Goal: Find specific page/section: Find specific page/section

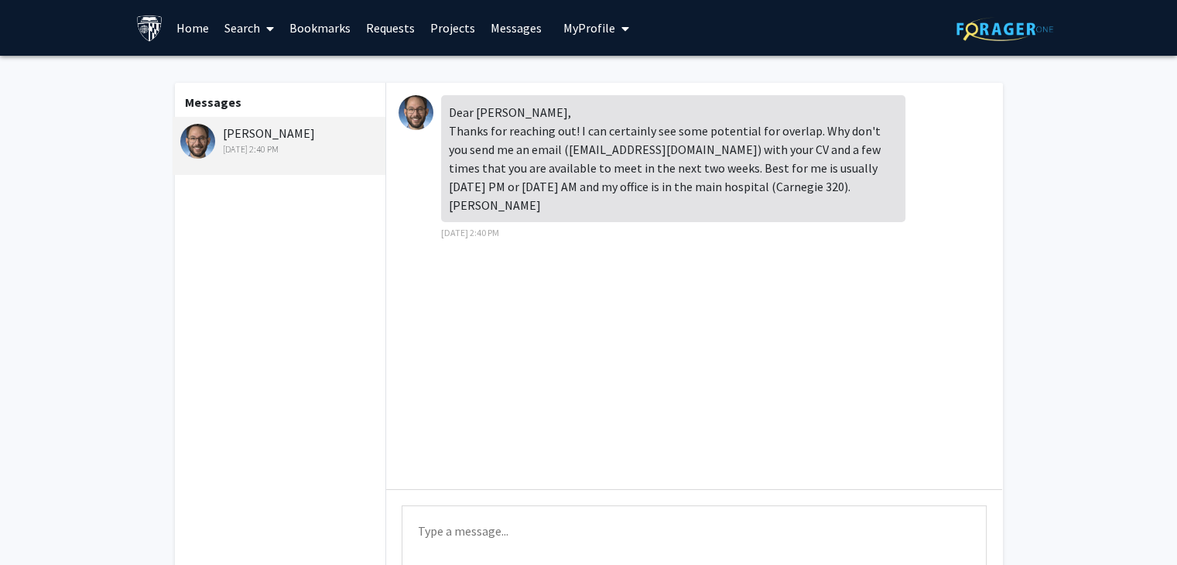
click at [202, 29] on link "Home" at bounding box center [193, 28] width 48 height 54
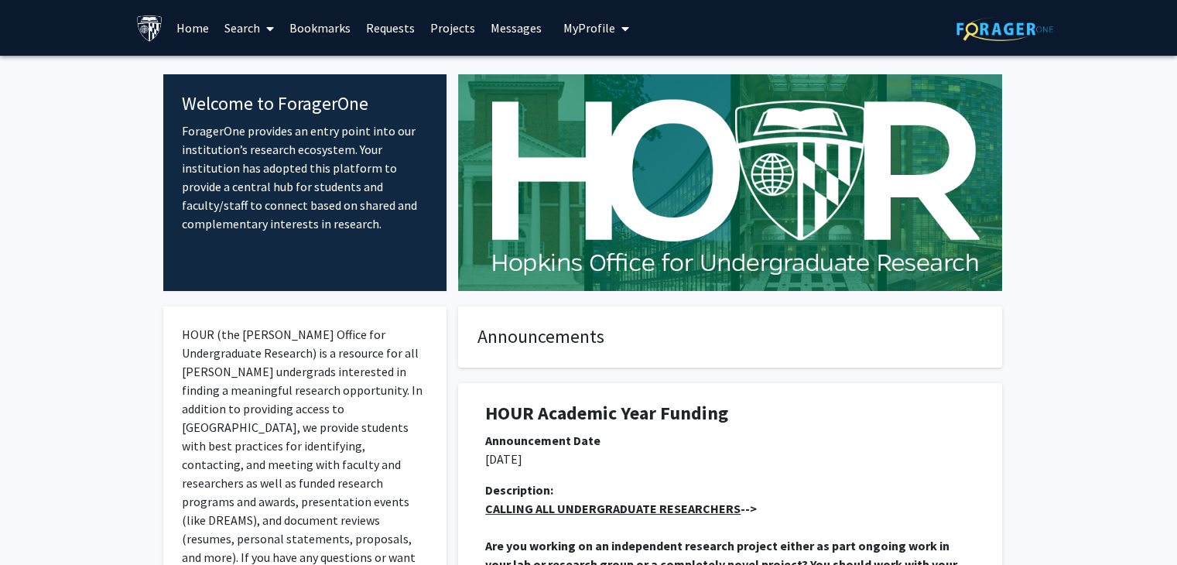
click at [261, 23] on span at bounding box center [267, 29] width 14 height 54
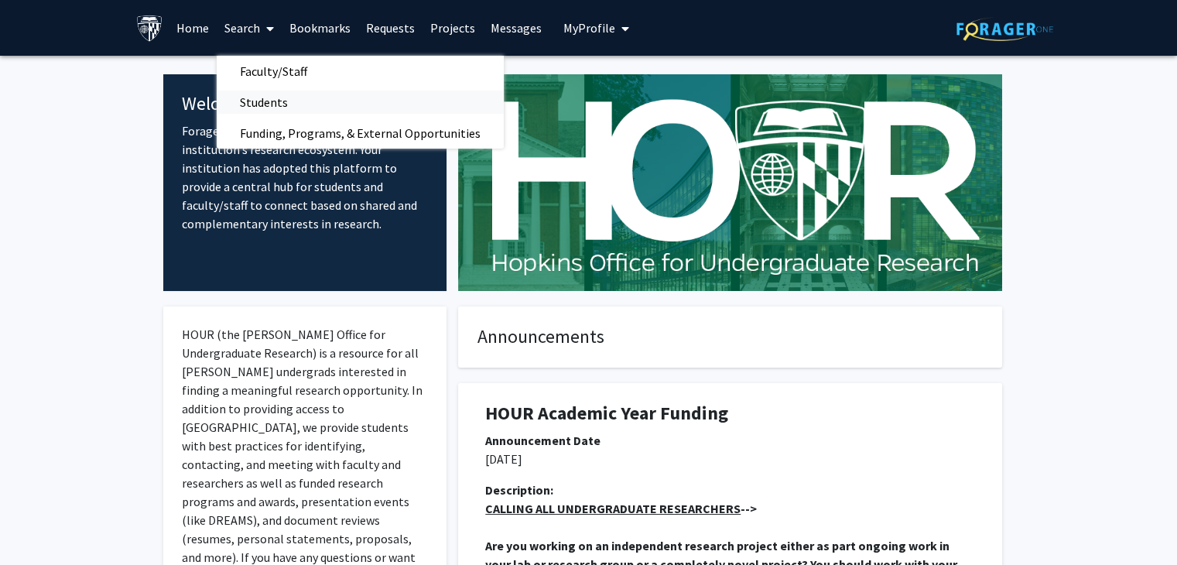
click at [375, 103] on link "Students" at bounding box center [360, 102] width 287 height 23
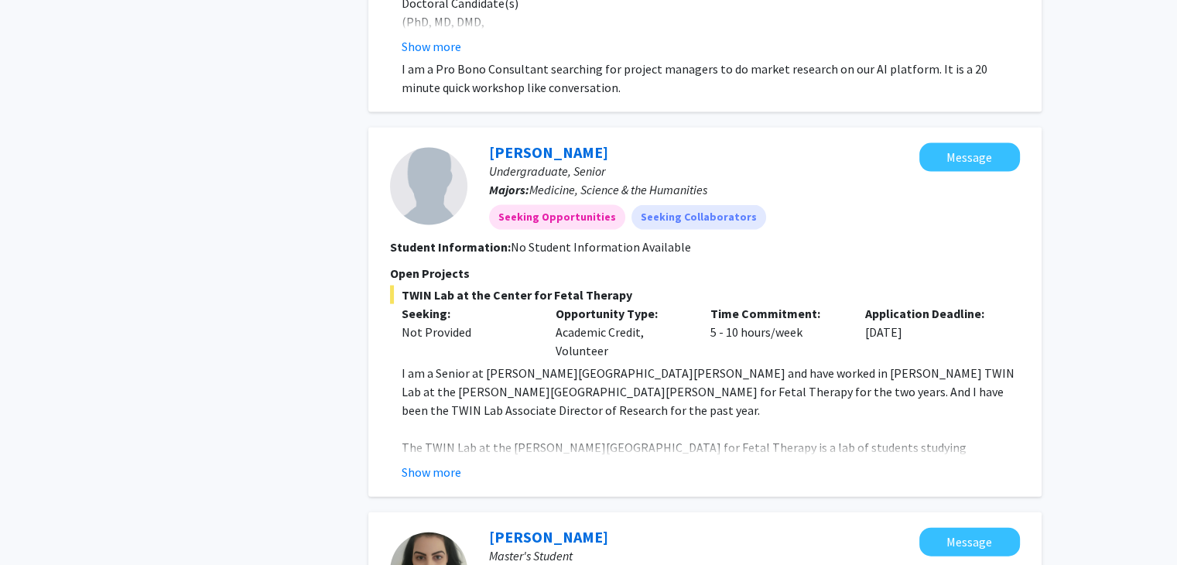
scroll to position [3173, 0]
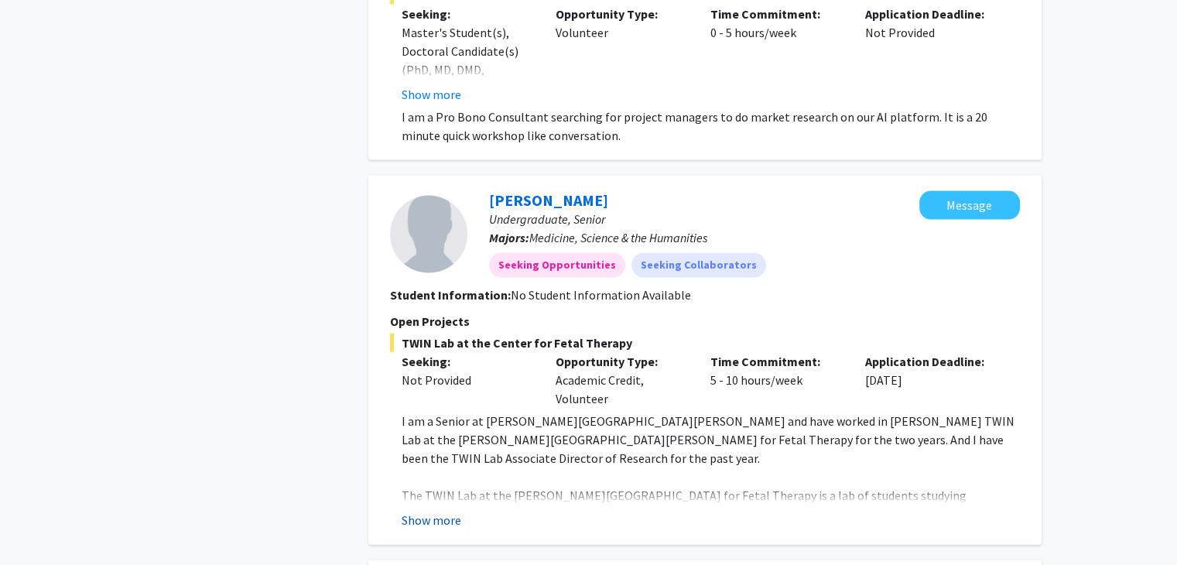
click at [441, 511] on button "Show more" at bounding box center [432, 520] width 60 height 19
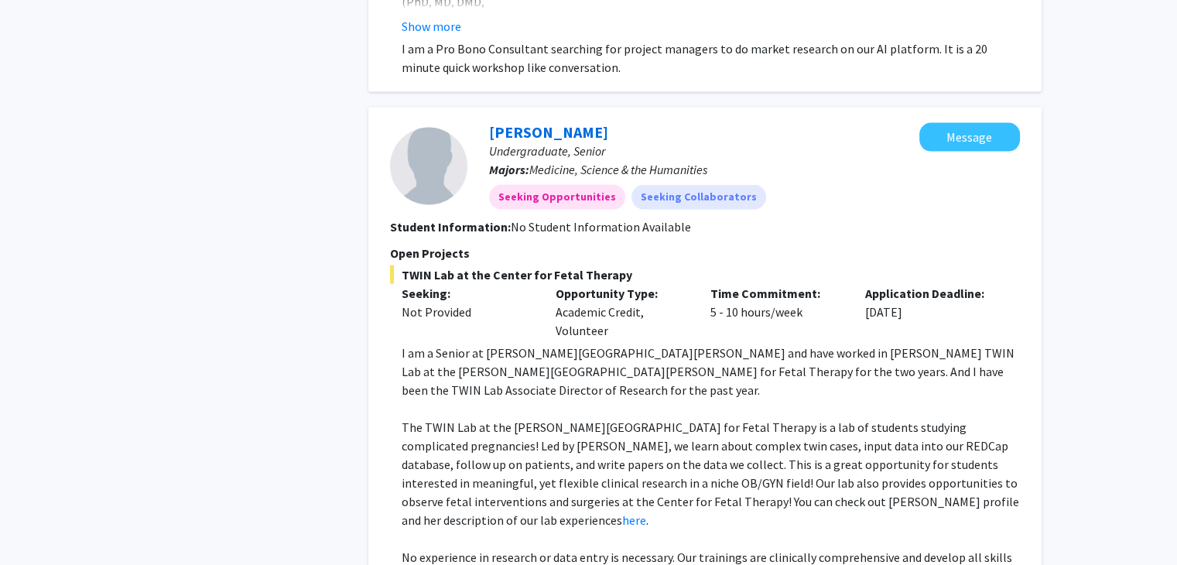
scroll to position [3018, 0]
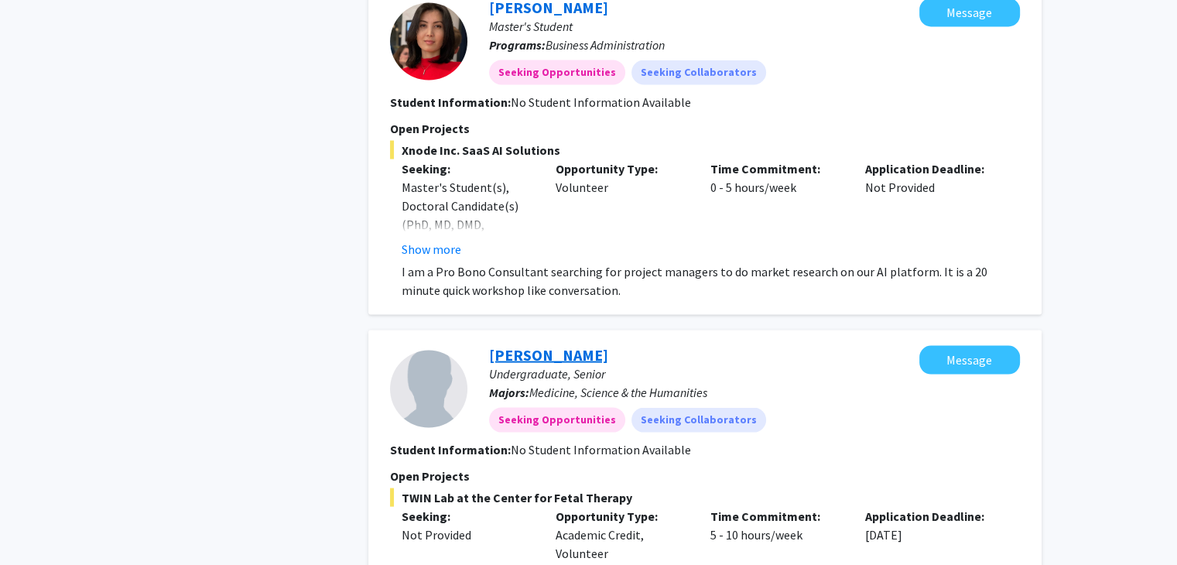
click at [566, 345] on link "[PERSON_NAME]" at bounding box center [548, 354] width 119 height 19
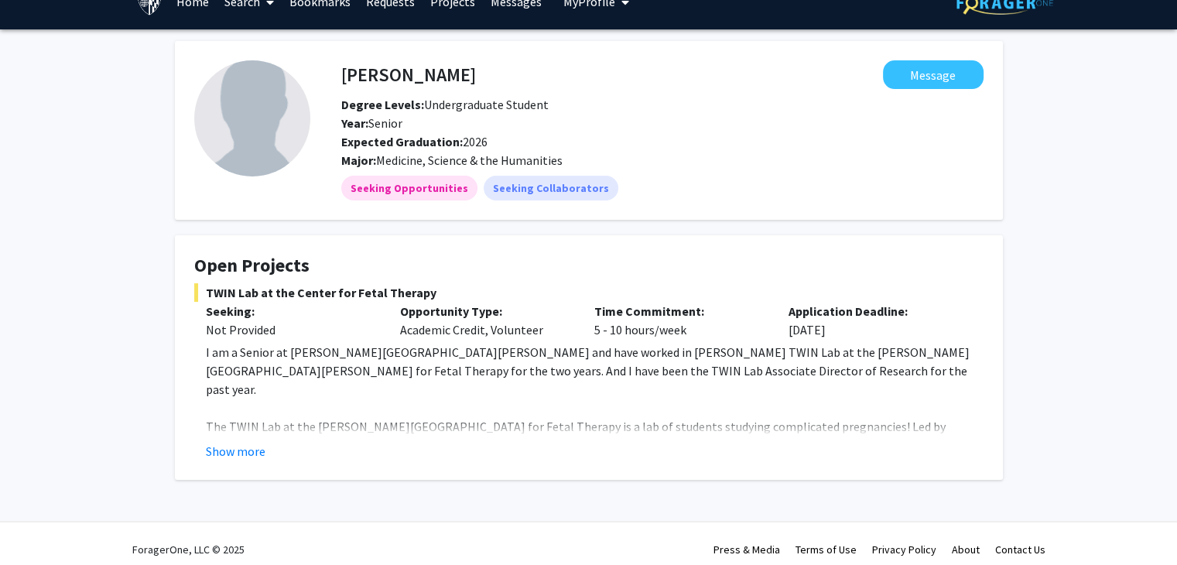
scroll to position [38, 0]
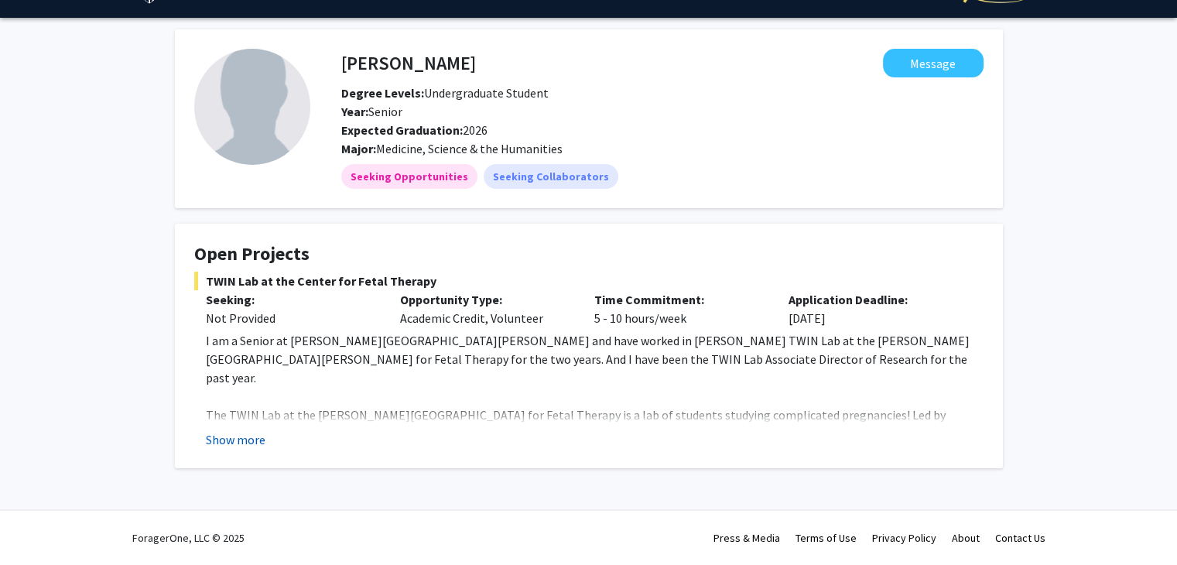
click at [232, 445] on button "Show more" at bounding box center [236, 439] width 60 height 19
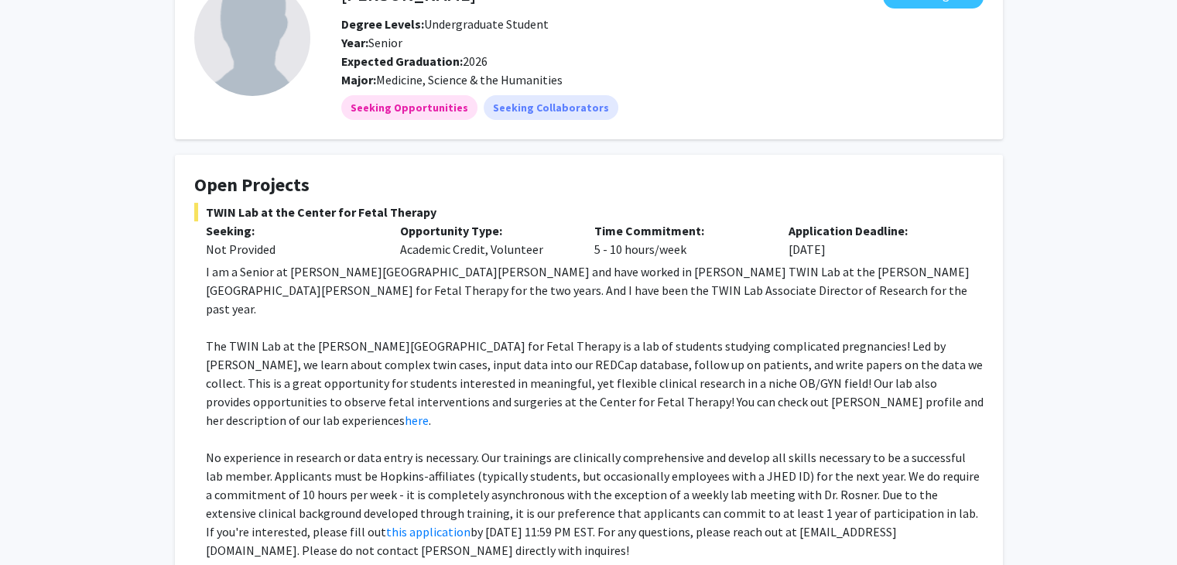
scroll to position [205, 0]
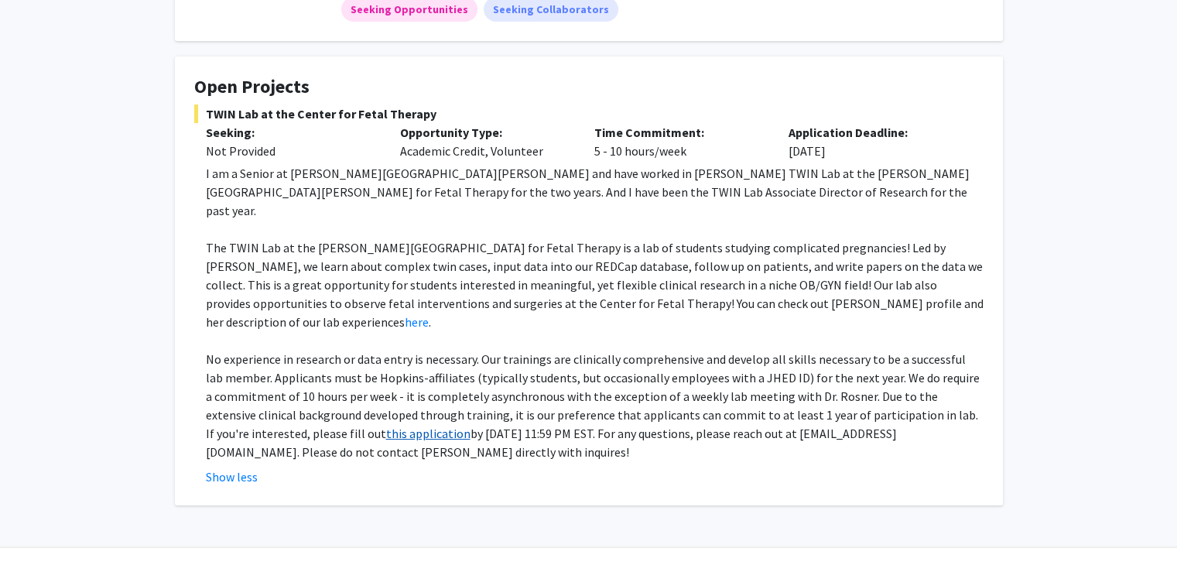
click at [386, 426] on link "this application" at bounding box center [428, 433] width 84 height 15
